Goal: Task Accomplishment & Management: Manage account settings

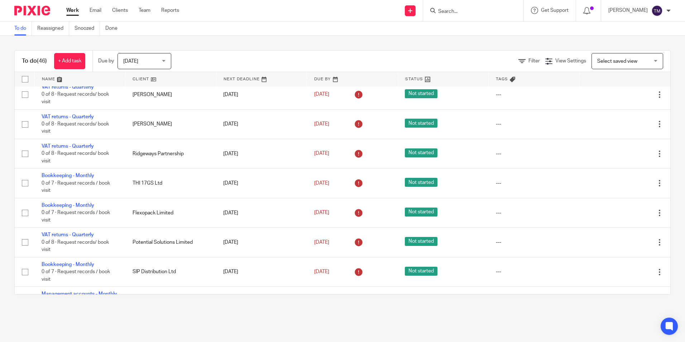
scroll to position [788, 0]
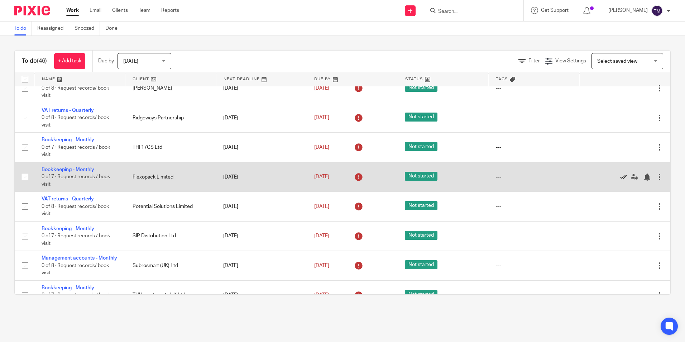
click at [620, 177] on icon at bounding box center [623, 176] width 7 height 7
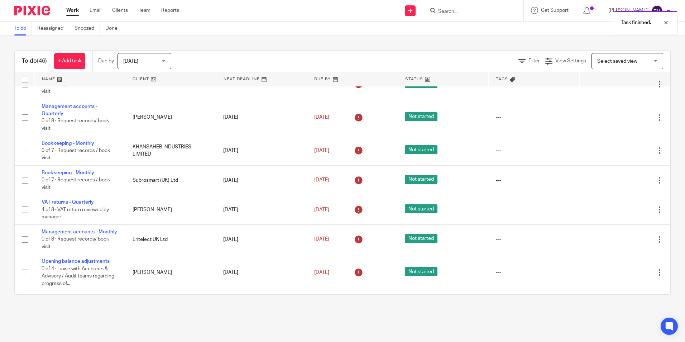
scroll to position [1038, 0]
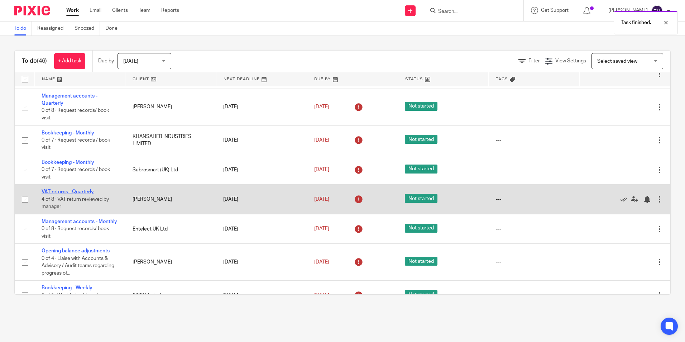
click at [57, 194] on link "VAT returns - Quarterly" at bounding box center [68, 191] width 52 height 5
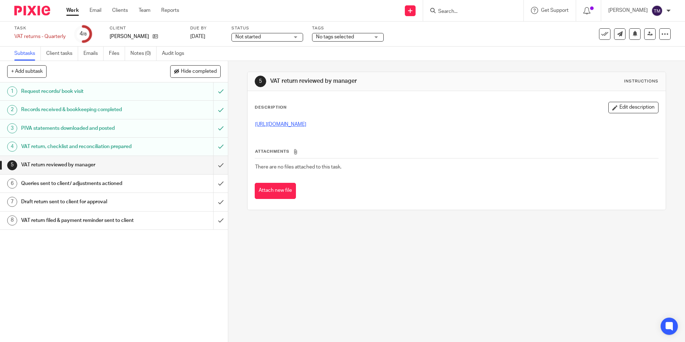
click at [270, 126] on link "[URL][DOMAIN_NAME]" at bounding box center [280, 124] width 51 height 5
click at [644, 36] on link at bounding box center [649, 33] width 11 height 11
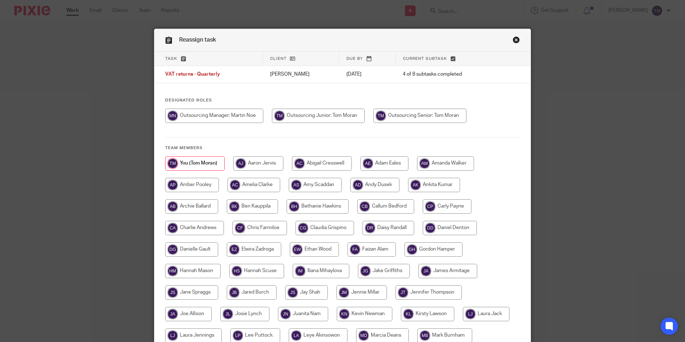
click at [226, 121] on input "radio" at bounding box center [214, 116] width 98 height 14
radio input "true"
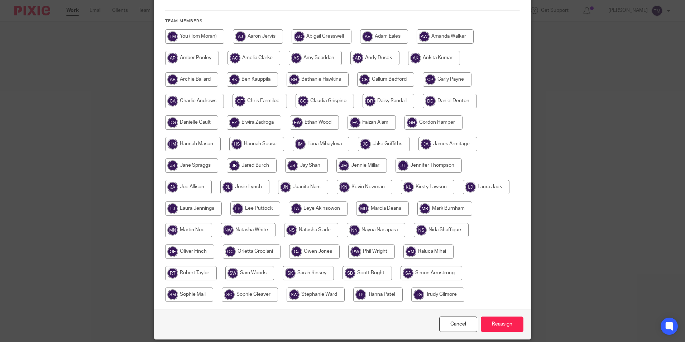
scroll to position [153, 0]
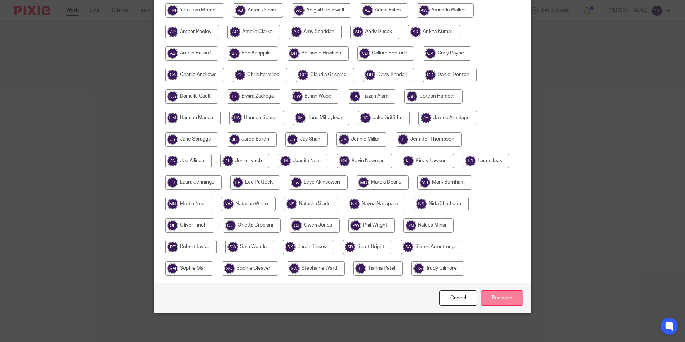
click at [495, 297] on input "Reassign" at bounding box center [502, 297] width 43 height 15
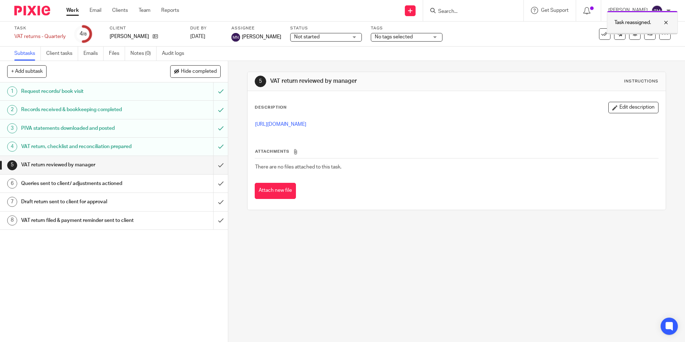
click at [666, 23] on div at bounding box center [660, 22] width 19 height 9
